Goal: Book appointment/travel/reservation

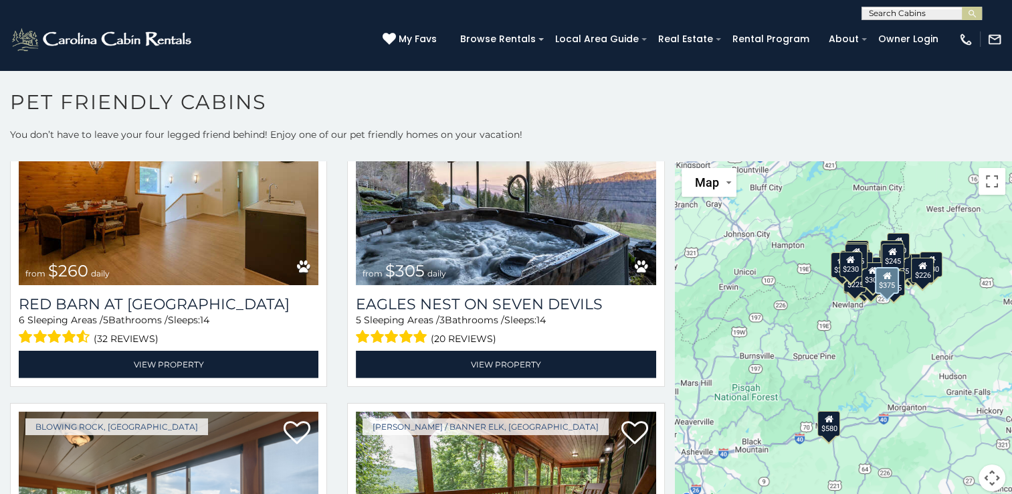
scroll to position [4051, 0]
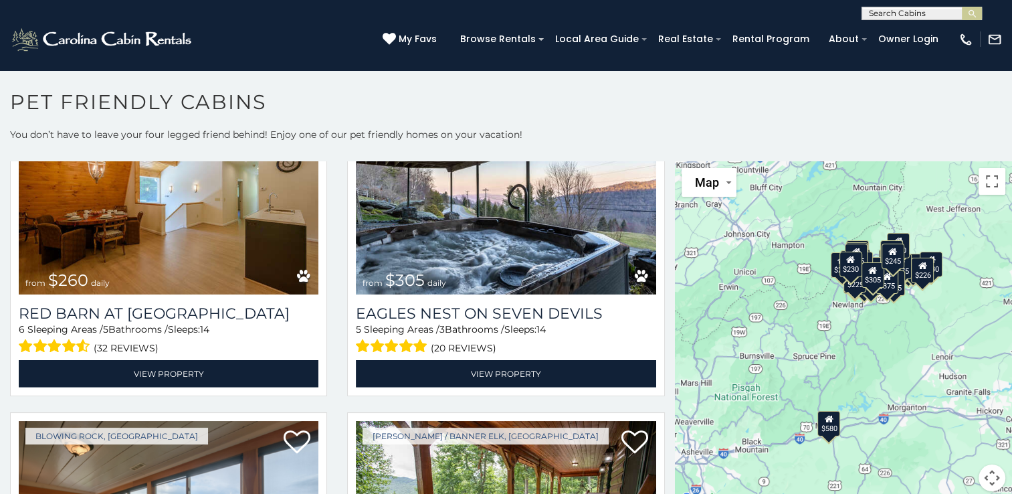
scroll to position [4339, 0]
